Goal: Feedback & Contribution: Submit feedback/report problem

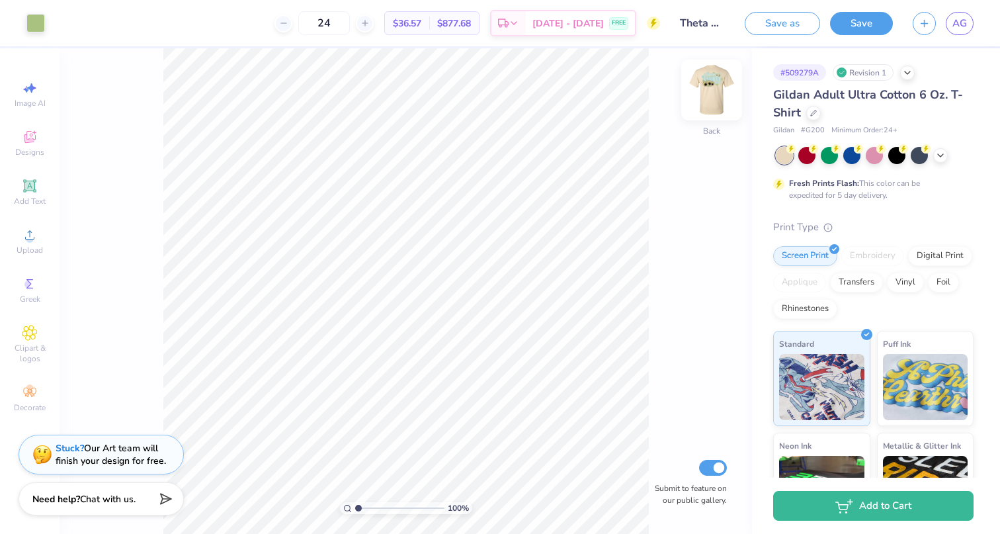
click at [714, 85] on img at bounding box center [711, 89] width 53 height 53
click at [110, 23] on icon at bounding box center [105, 22] width 11 height 11
click at [127, 60] on div at bounding box center [130, 55] width 19 height 19
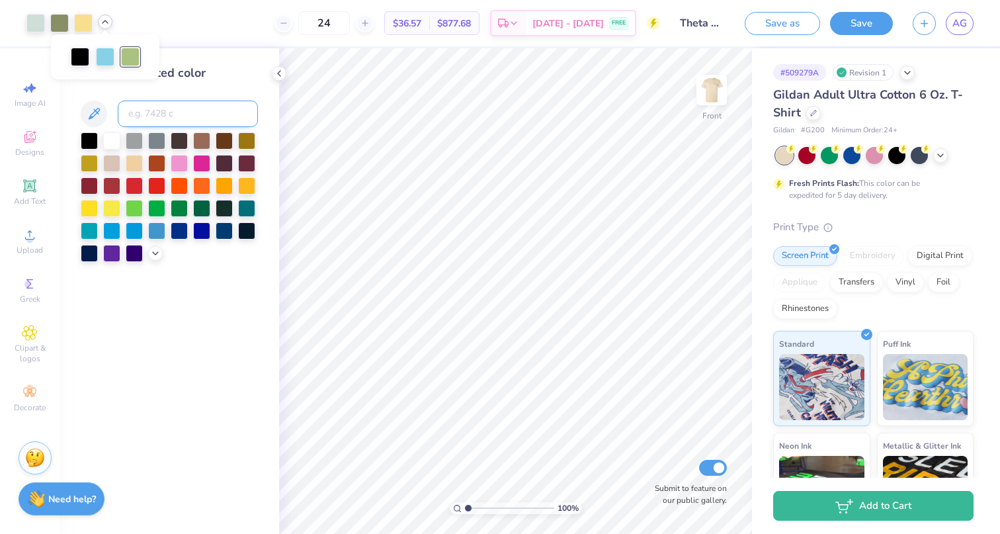
click at [152, 111] on input at bounding box center [188, 114] width 140 height 26
type input "5773"
click at [107, 22] on icon at bounding box center [105, 22] width 11 height 11
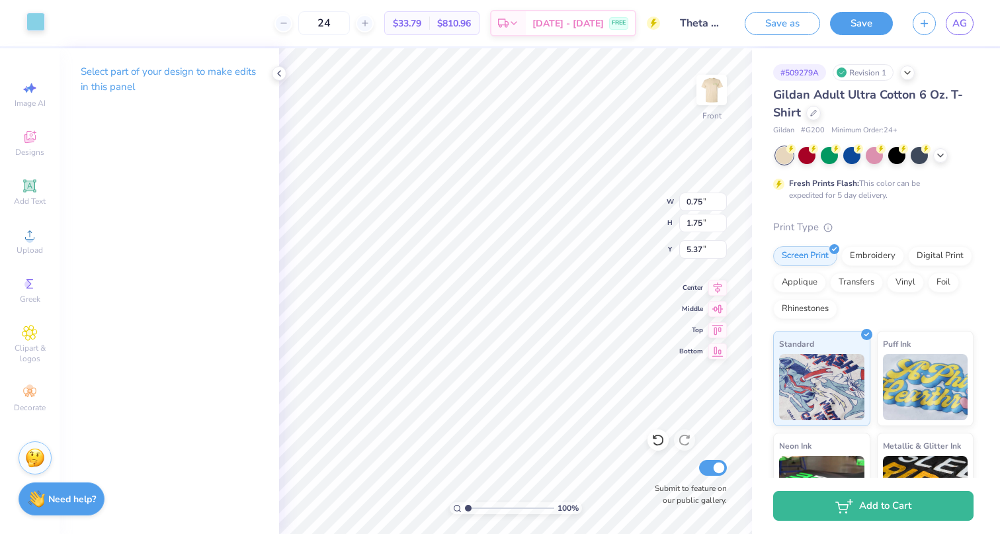
click at [35, 19] on div at bounding box center [35, 22] width 19 height 19
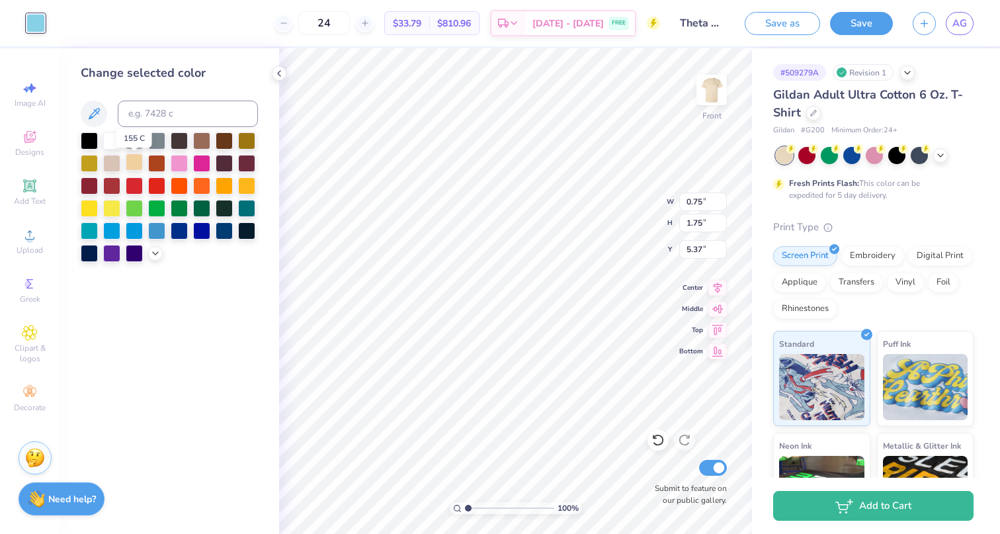
click at [132, 164] on div at bounding box center [134, 161] width 17 height 17
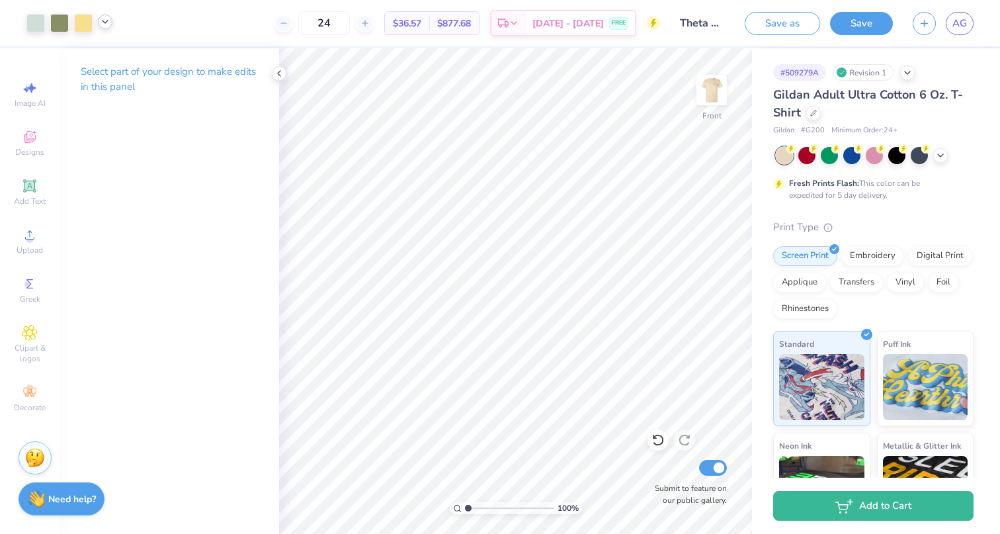
click at [107, 26] on icon at bounding box center [105, 22] width 11 height 11
click at [87, 24] on div at bounding box center [83, 22] width 19 height 19
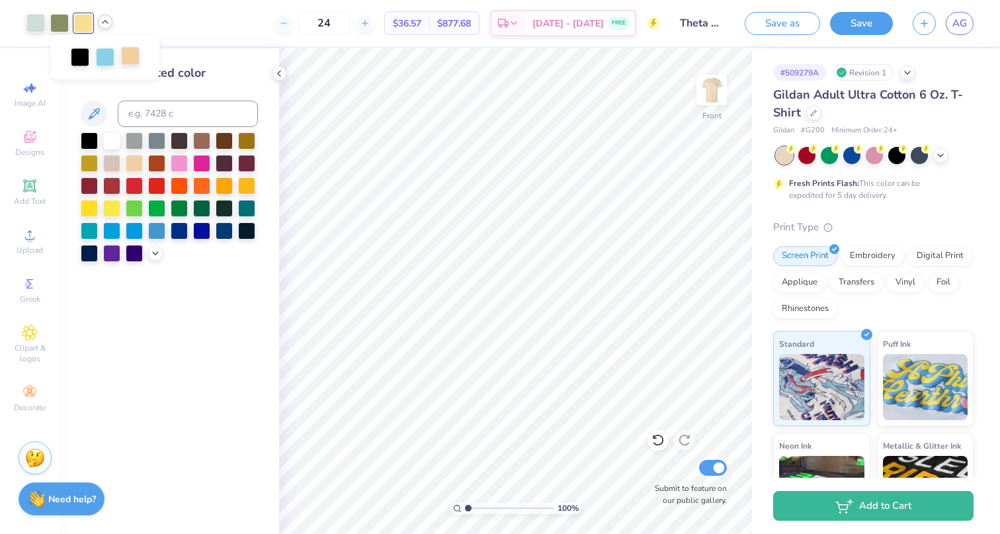
click at [137, 60] on div at bounding box center [130, 56] width 19 height 19
click at [134, 60] on div at bounding box center [130, 57] width 19 height 19
click at [142, 112] on input at bounding box center [188, 114] width 140 height 26
type input "1205"
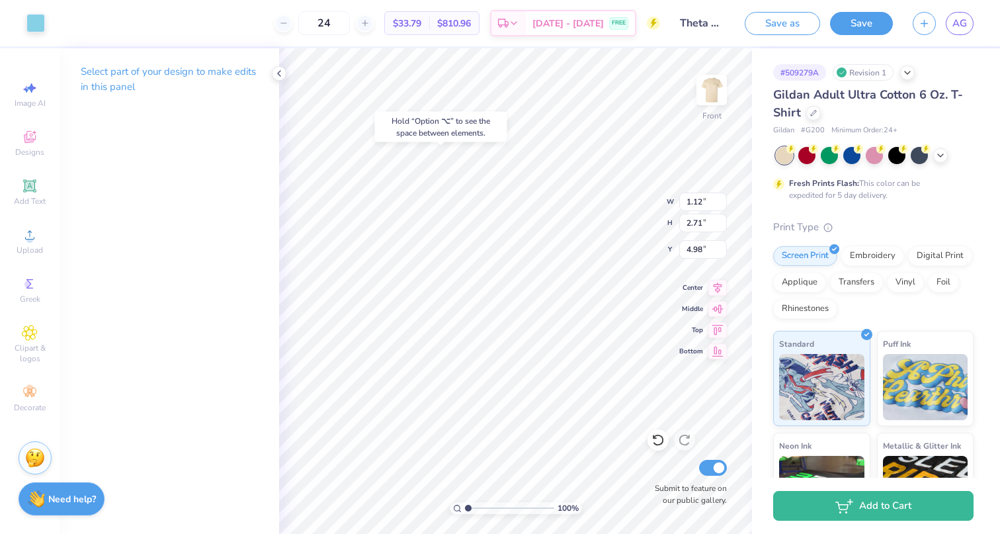
type input "5.12"
click at [41, 18] on div at bounding box center [35, 22] width 19 height 19
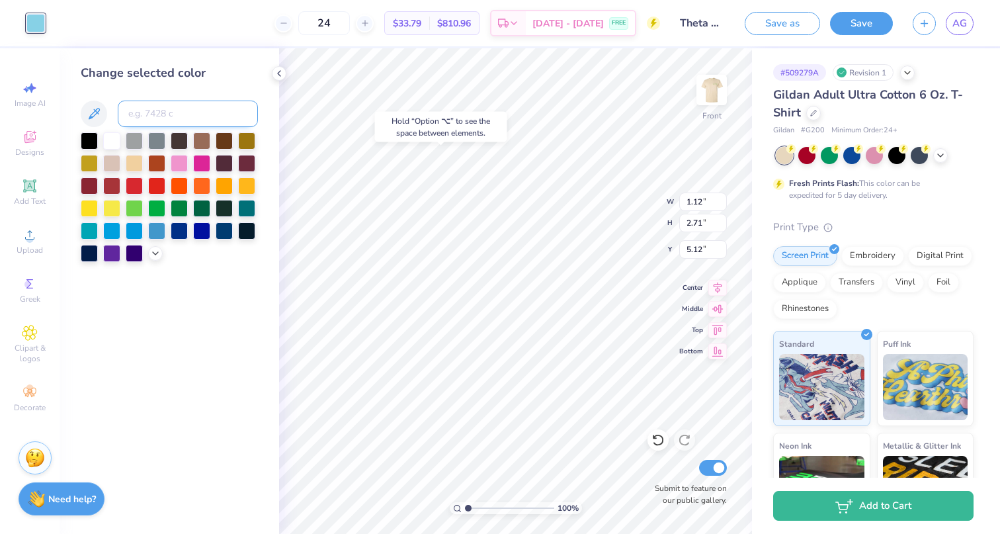
click at [198, 119] on input at bounding box center [188, 114] width 140 height 26
type input "1205"
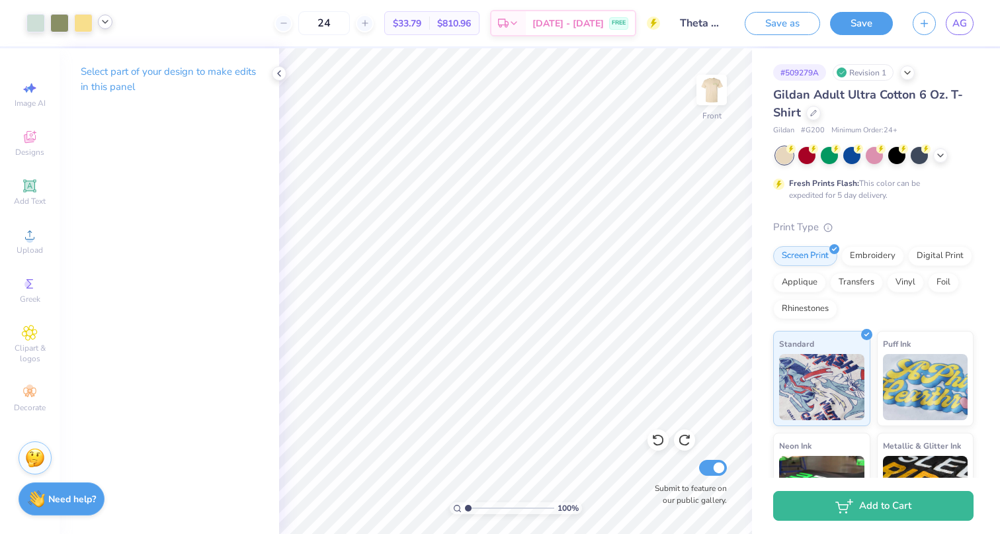
click at [106, 23] on icon at bounding box center [105, 22] width 11 height 11
click at [71, 493] on strong "Need help?" at bounding box center [72, 497] width 48 height 13
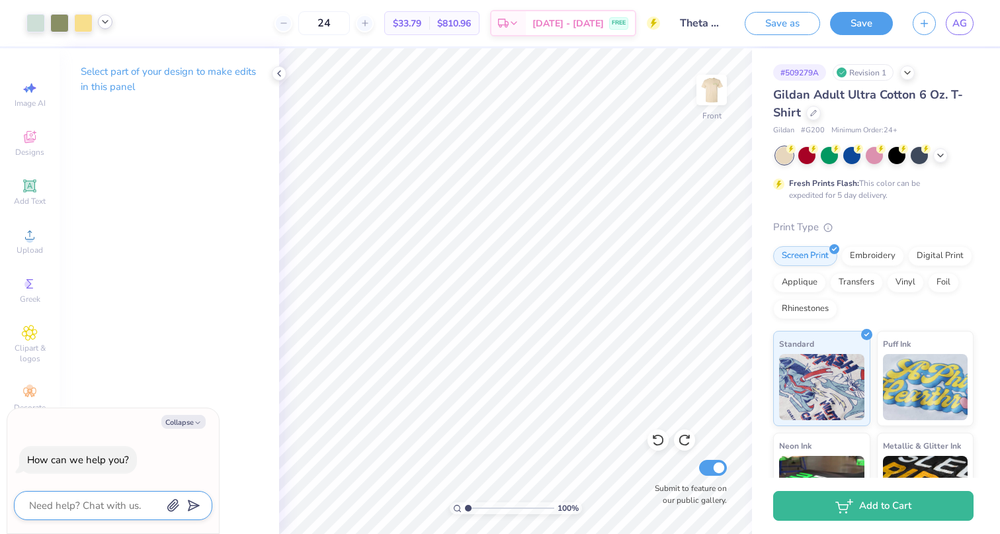
click at [99, 510] on textarea at bounding box center [95, 505] width 134 height 17
click at [185, 425] on button "Collapse" at bounding box center [183, 422] width 44 height 14
type textarea "x"
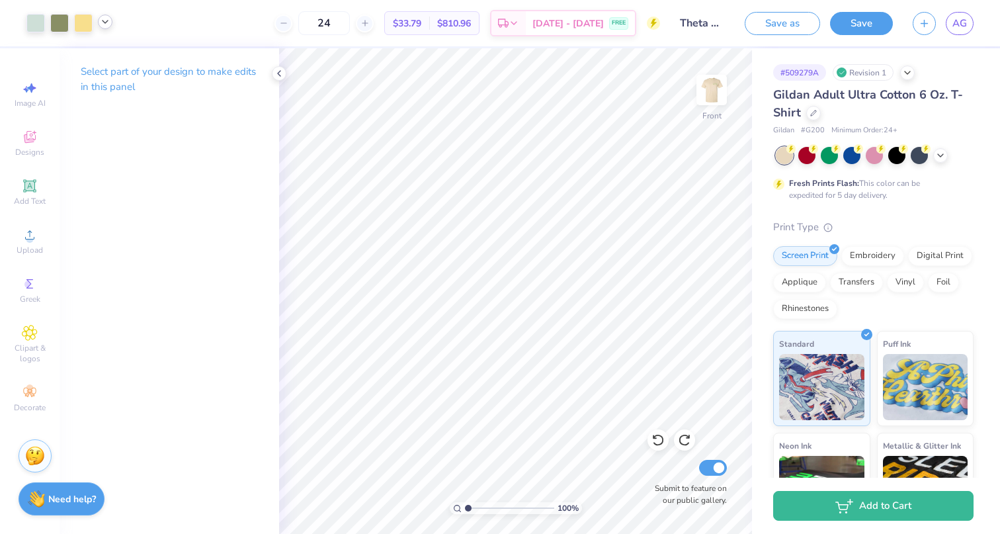
click at [29, 454] on img at bounding box center [35, 456] width 20 height 20
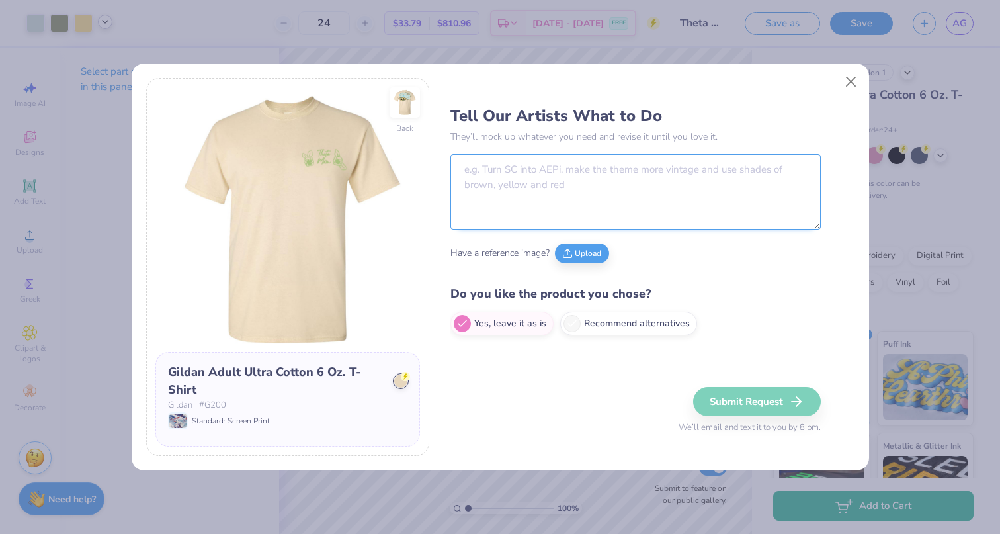
click at [524, 179] on textarea at bounding box center [635, 191] width 370 height 75
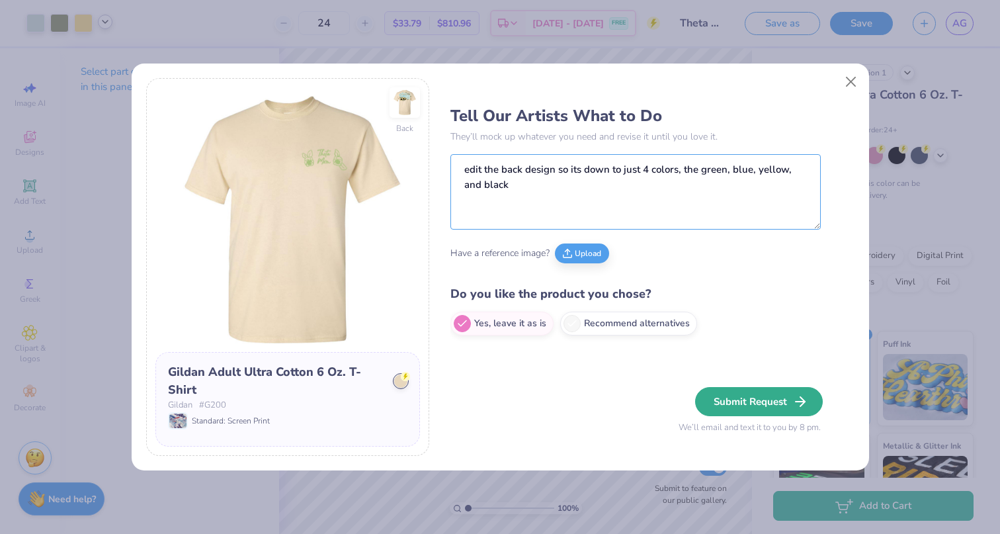
type textarea "edit the back design so its down to just 4 colors, the green, blue, yellow, and…"
click at [749, 407] on button "Submit Request" at bounding box center [759, 401] width 128 height 29
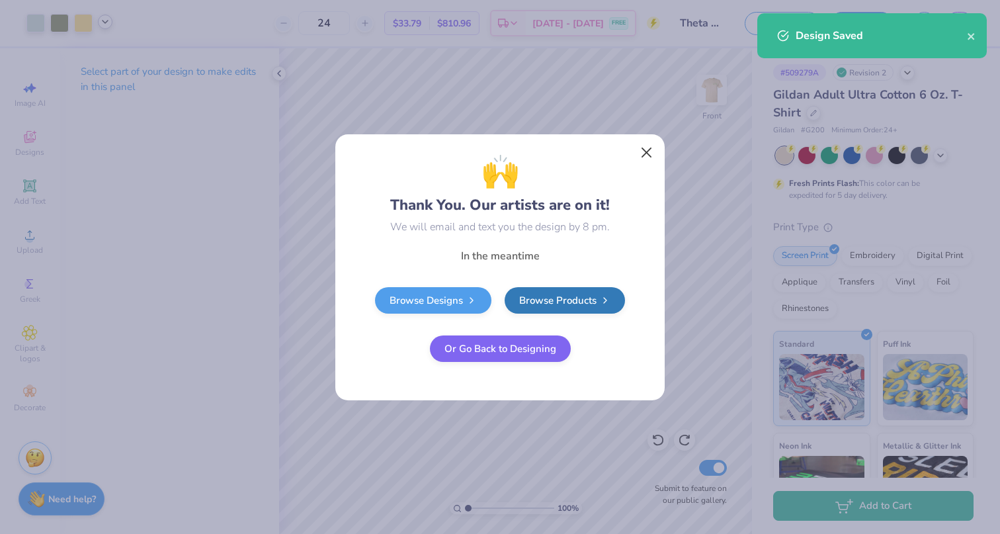
click at [647, 152] on button "Close" at bounding box center [646, 152] width 25 height 25
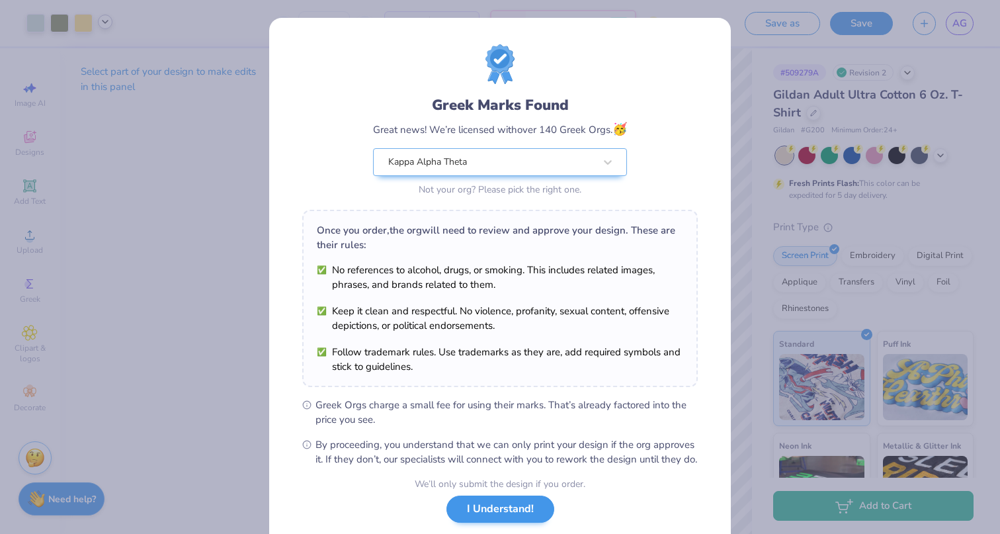
click at [517, 519] on button "I Understand!" at bounding box center [500, 508] width 108 height 27
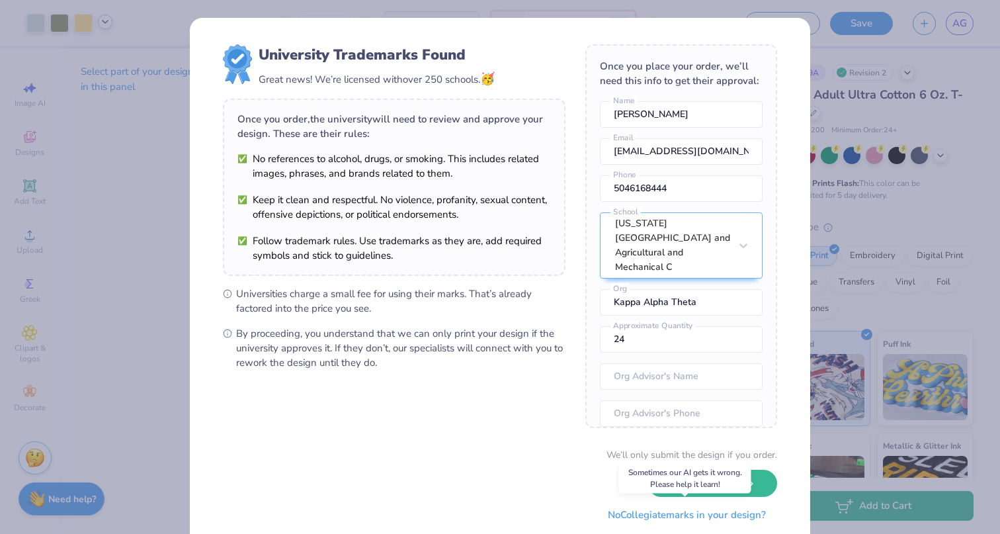
click at [664, 516] on button "No Collegiate marks in your design?" at bounding box center [686, 514] width 181 height 27
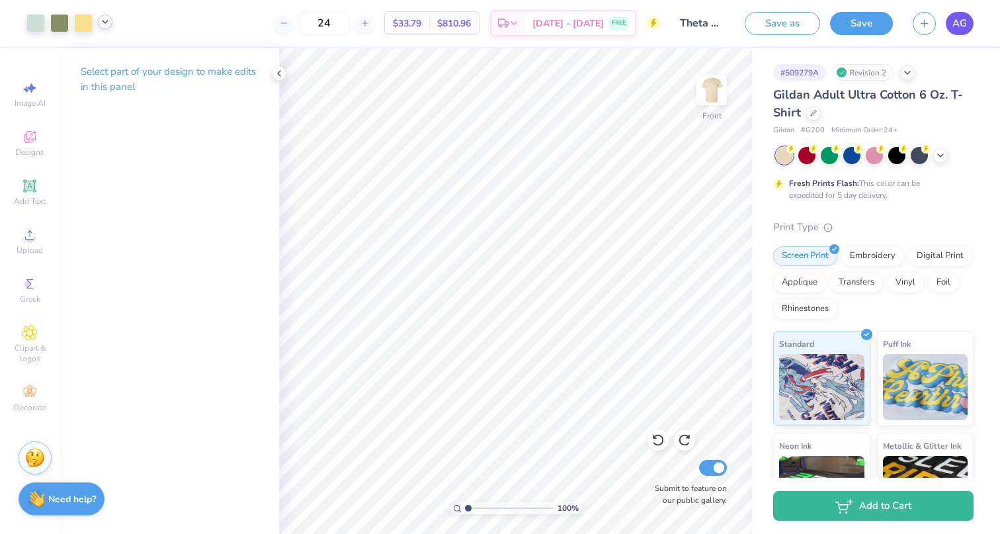
click at [966, 22] on span "AG" at bounding box center [959, 23] width 15 height 15
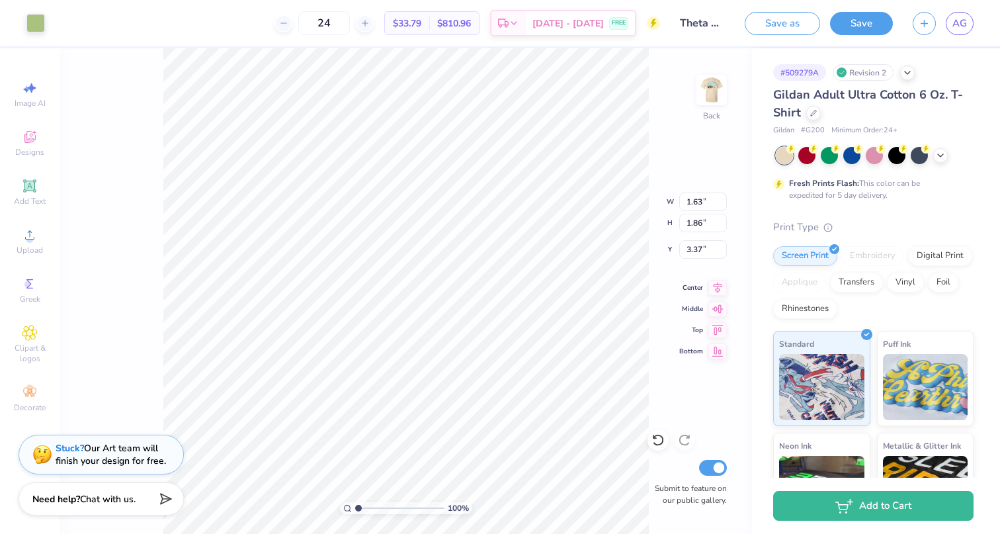
type input "3.19"
type input "3.63"
type input "3.33"
type input "2.65"
type input "3.02"
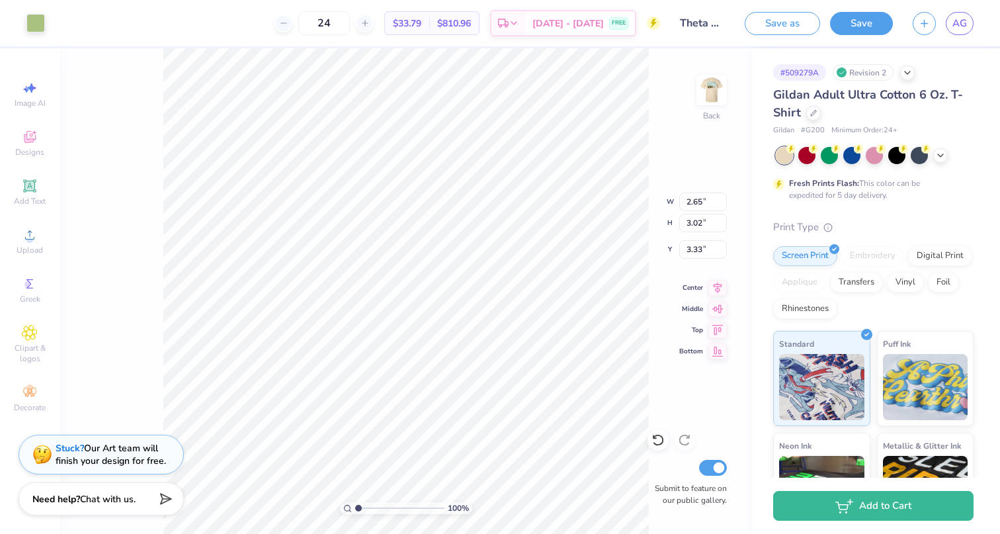
type input "3.46"
click at [856, 18] on button "Save" at bounding box center [861, 21] width 63 height 23
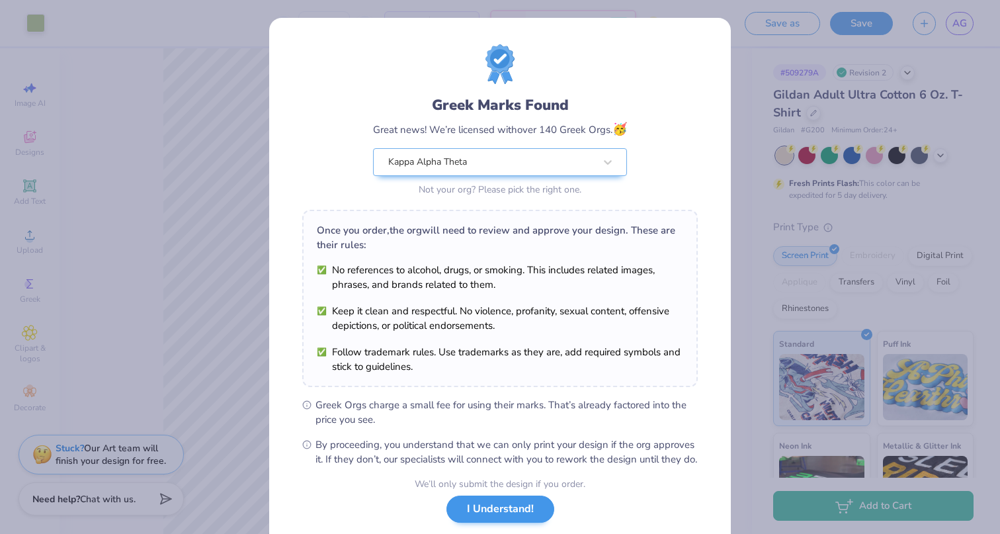
click at [502, 522] on button "I Understand!" at bounding box center [500, 508] width 108 height 27
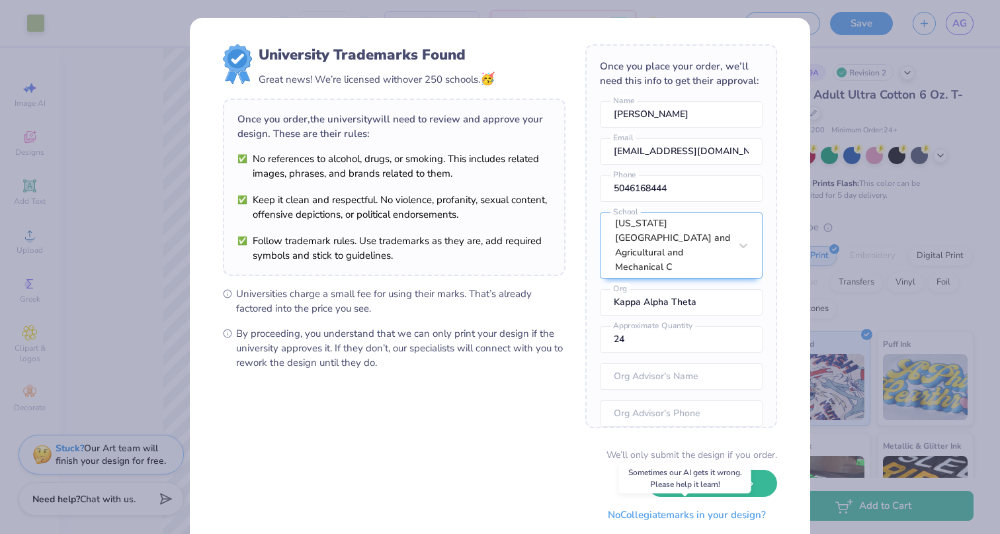
click at [690, 513] on button "No Collegiate marks in your design?" at bounding box center [686, 514] width 181 height 27
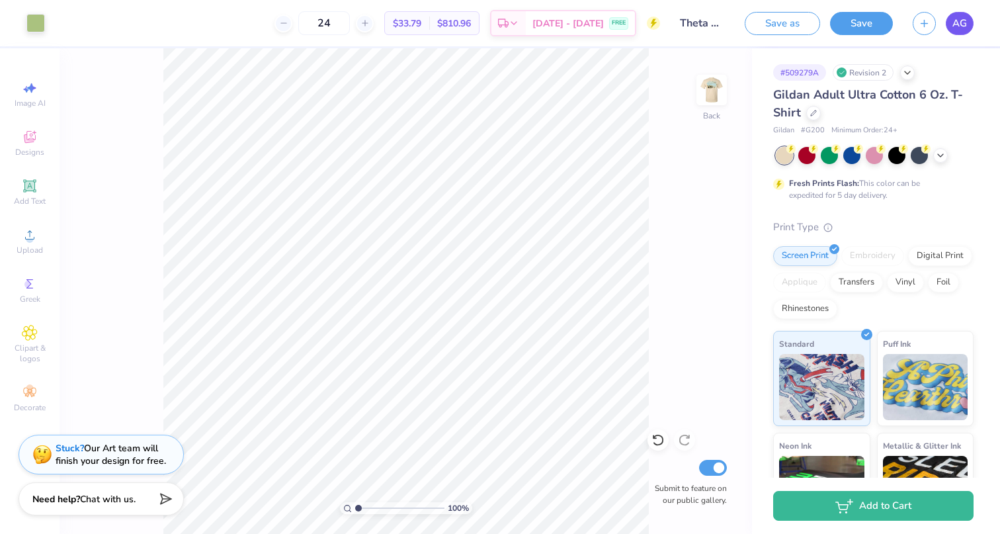
click at [958, 24] on span "AG" at bounding box center [959, 23] width 15 height 15
